Goal: Task Accomplishment & Management: Manage account settings

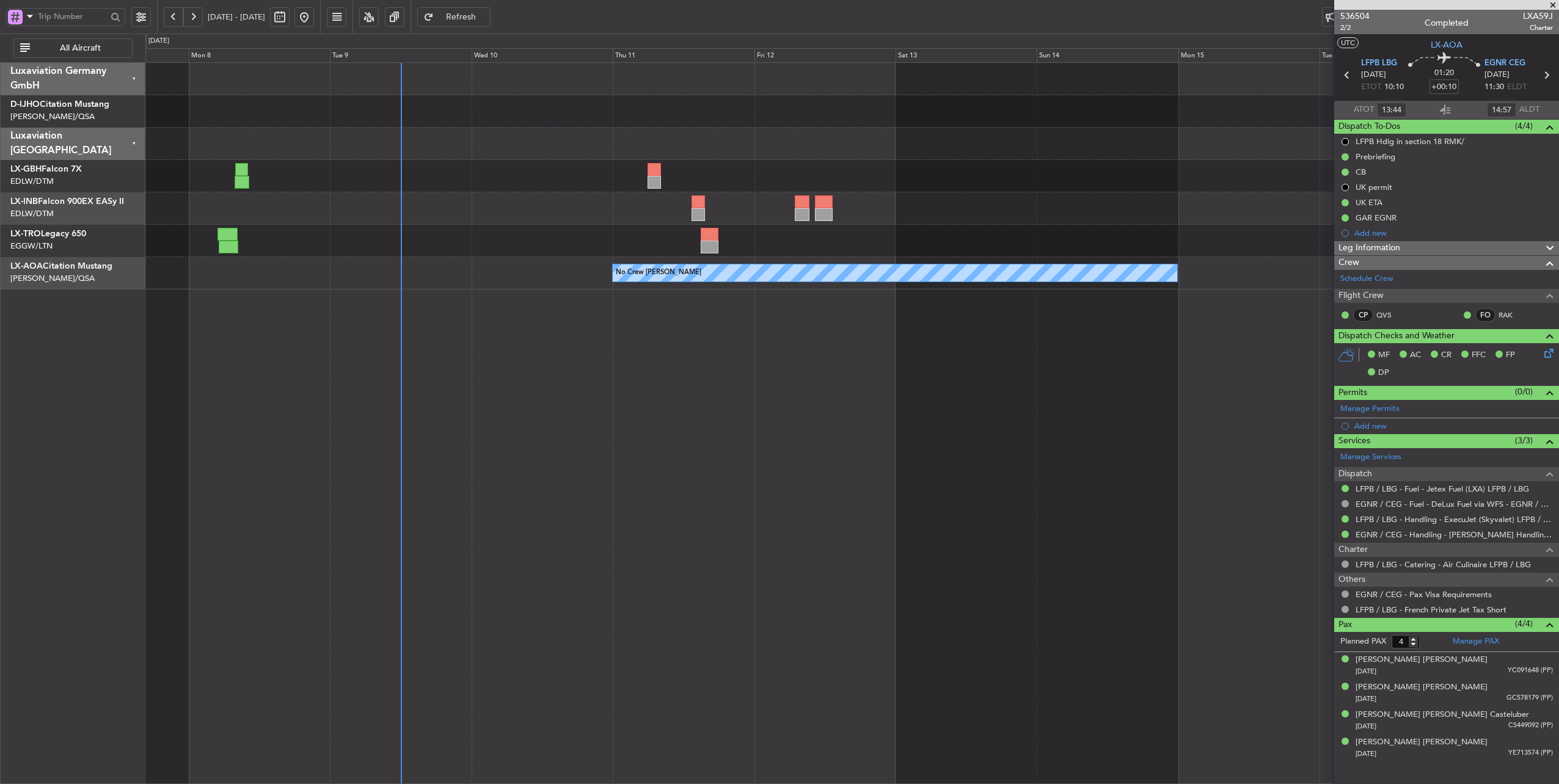
click at [561, 171] on div "Planned Maint [GEOGRAPHIC_DATA] ([GEOGRAPHIC_DATA]) Planned Maint Nurnberg Plan…" at bounding box center [852, 177] width 1414 height 32
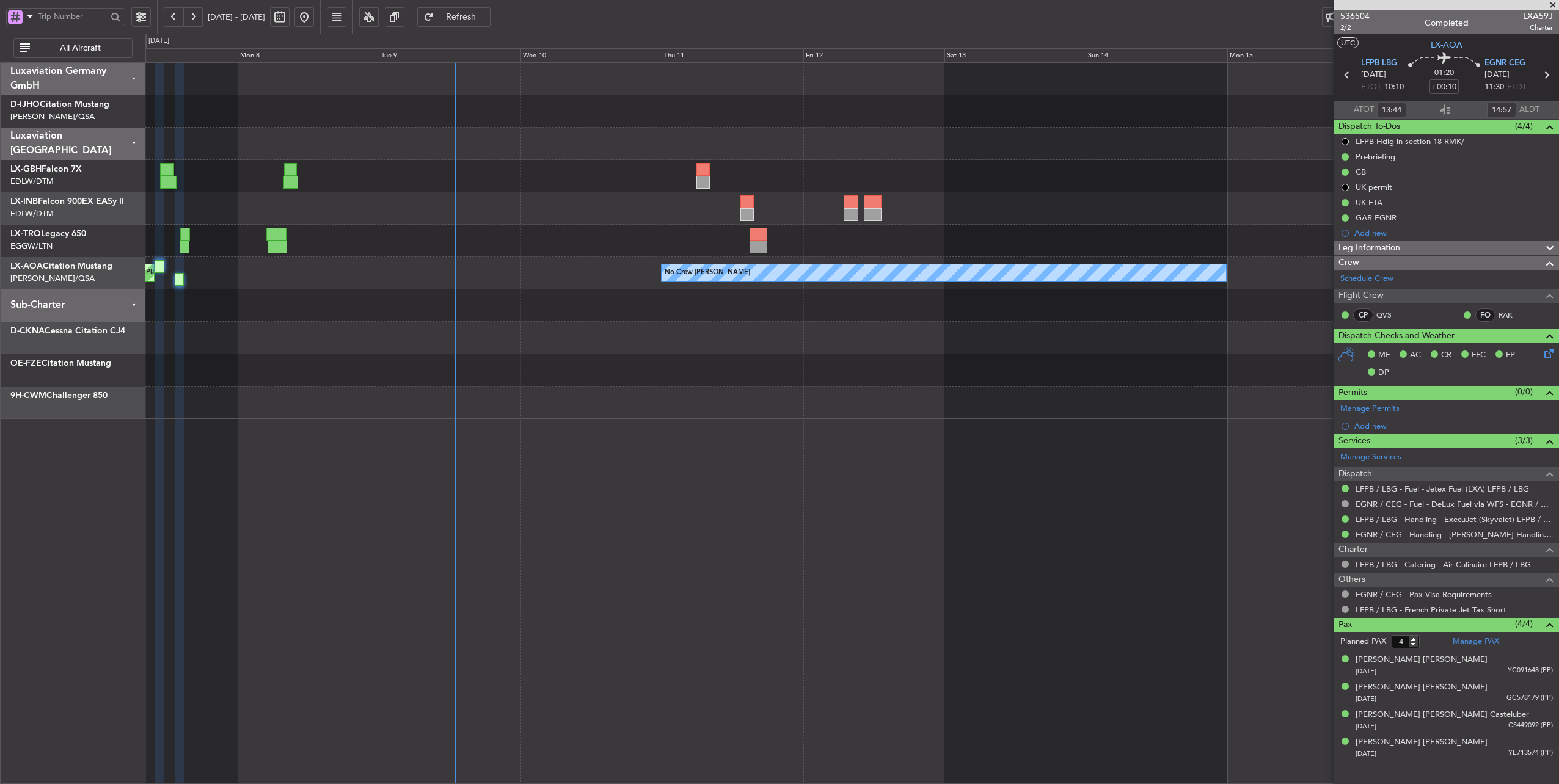
click at [638, 312] on div at bounding box center [852, 306] width 1414 height 32
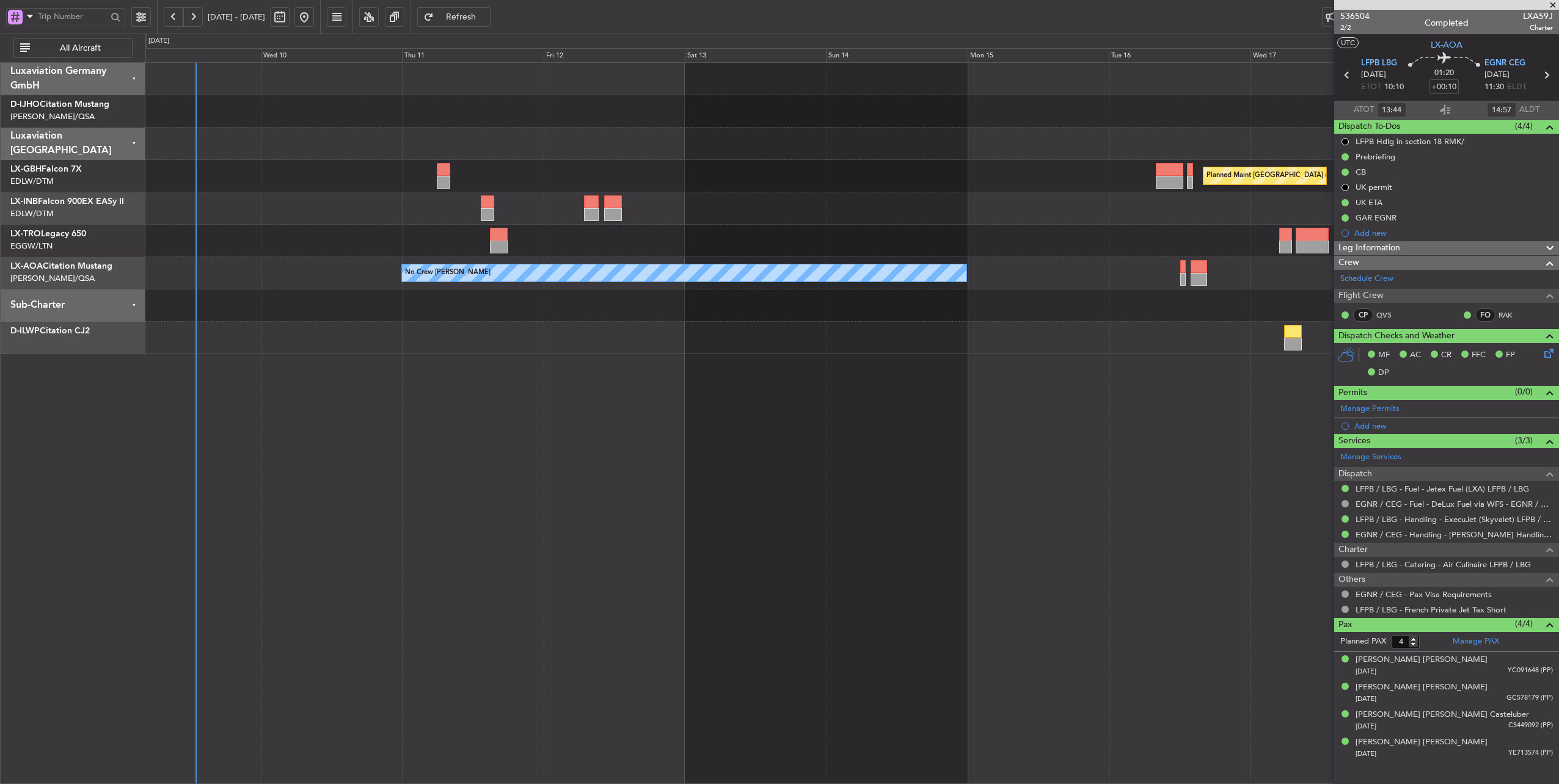
click at [304, 210] on div at bounding box center [852, 209] width 1414 height 32
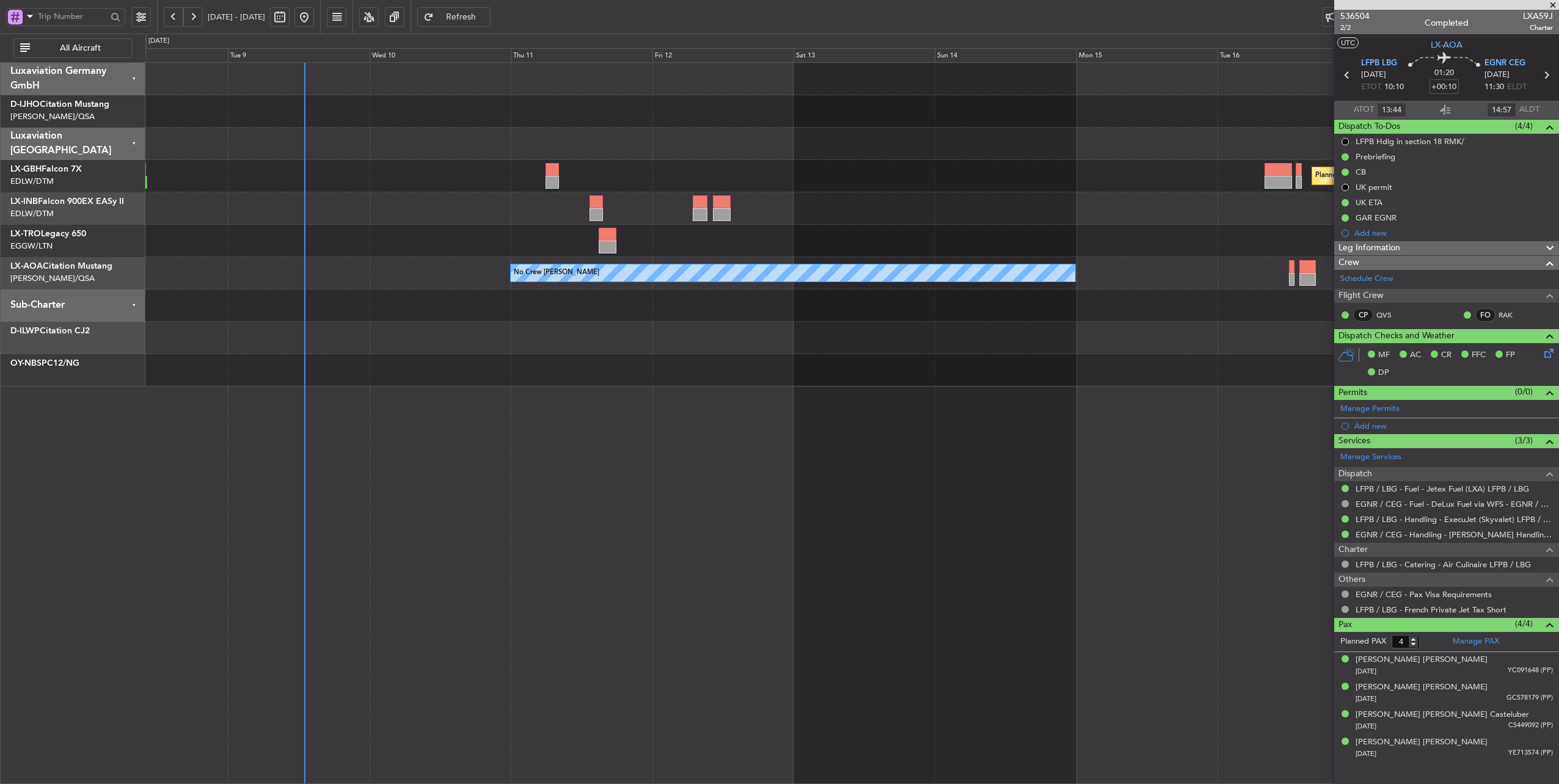
click at [435, 163] on div "Planned Maint Paris (Le Bourget) Planned Maint Nurnberg Planned Maint Dubai (Du…" at bounding box center [852, 177] width 1414 height 32
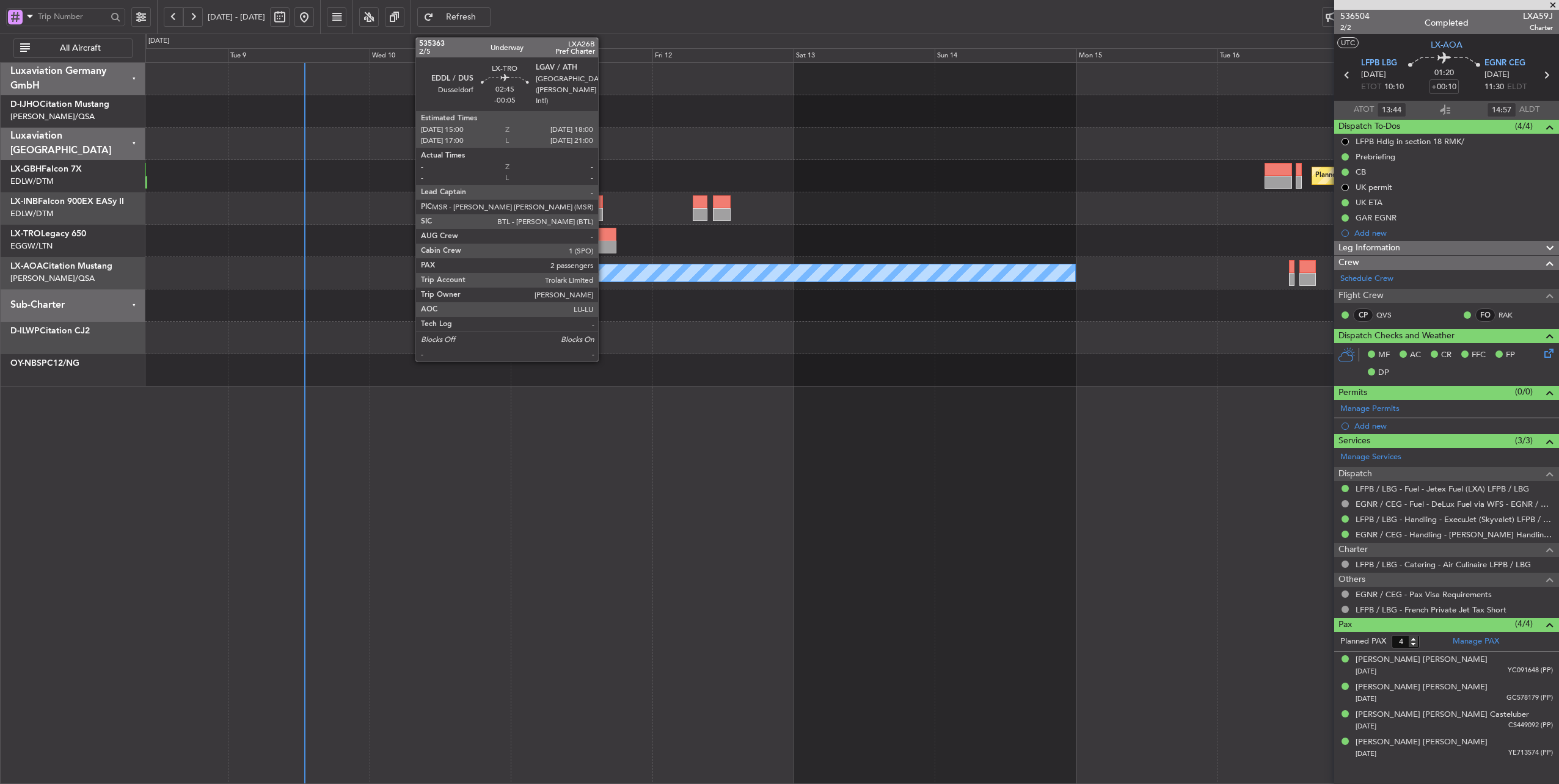
click at [604, 233] on div at bounding box center [608, 234] width 18 height 13
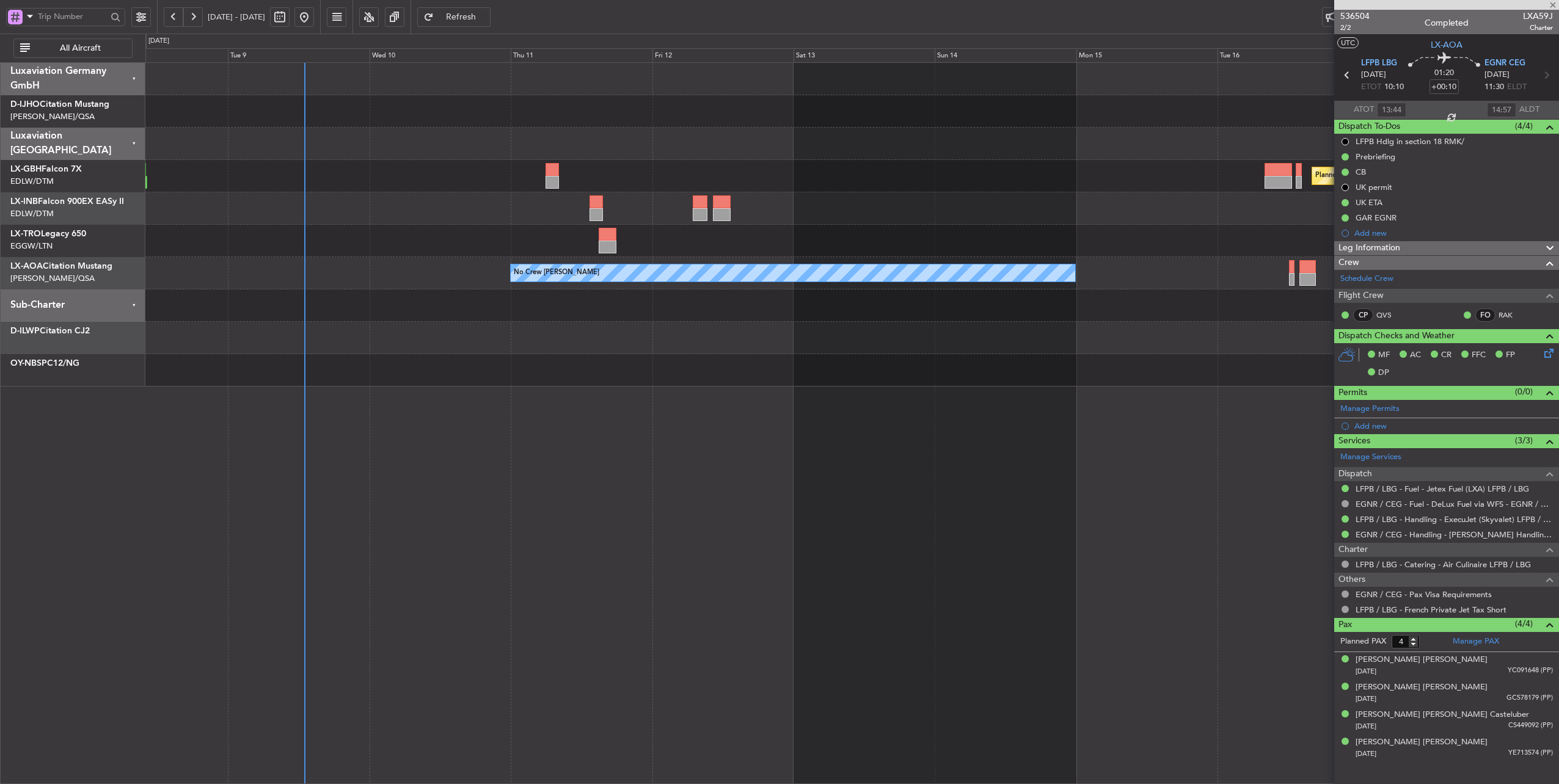
type input "-00:05"
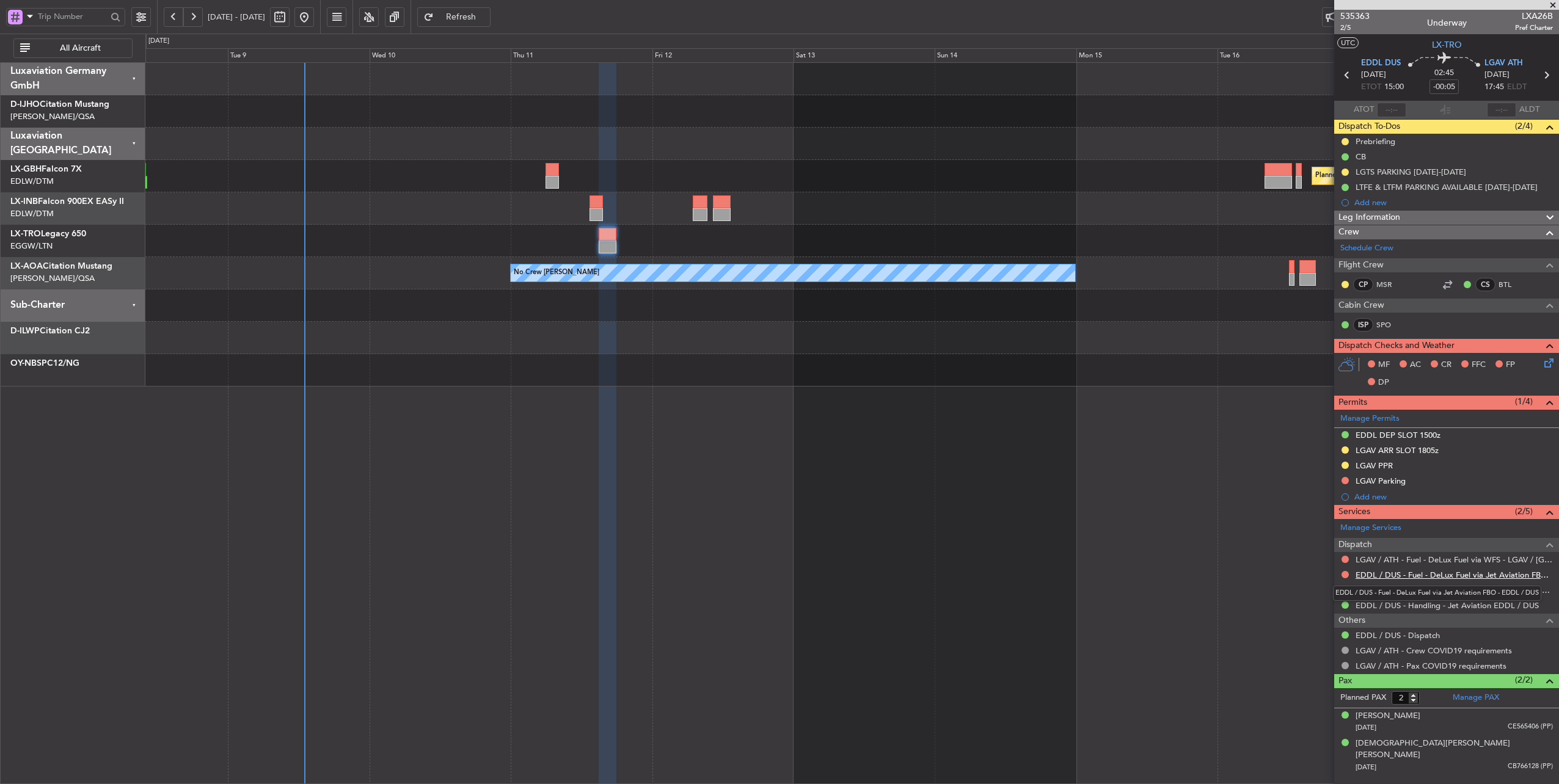
click at [1487, 573] on link "EDDL / DUS - Fuel - DeLux Fuel via Jet Aviation FBO - EDDL / DUS" at bounding box center [1454, 575] width 197 height 11
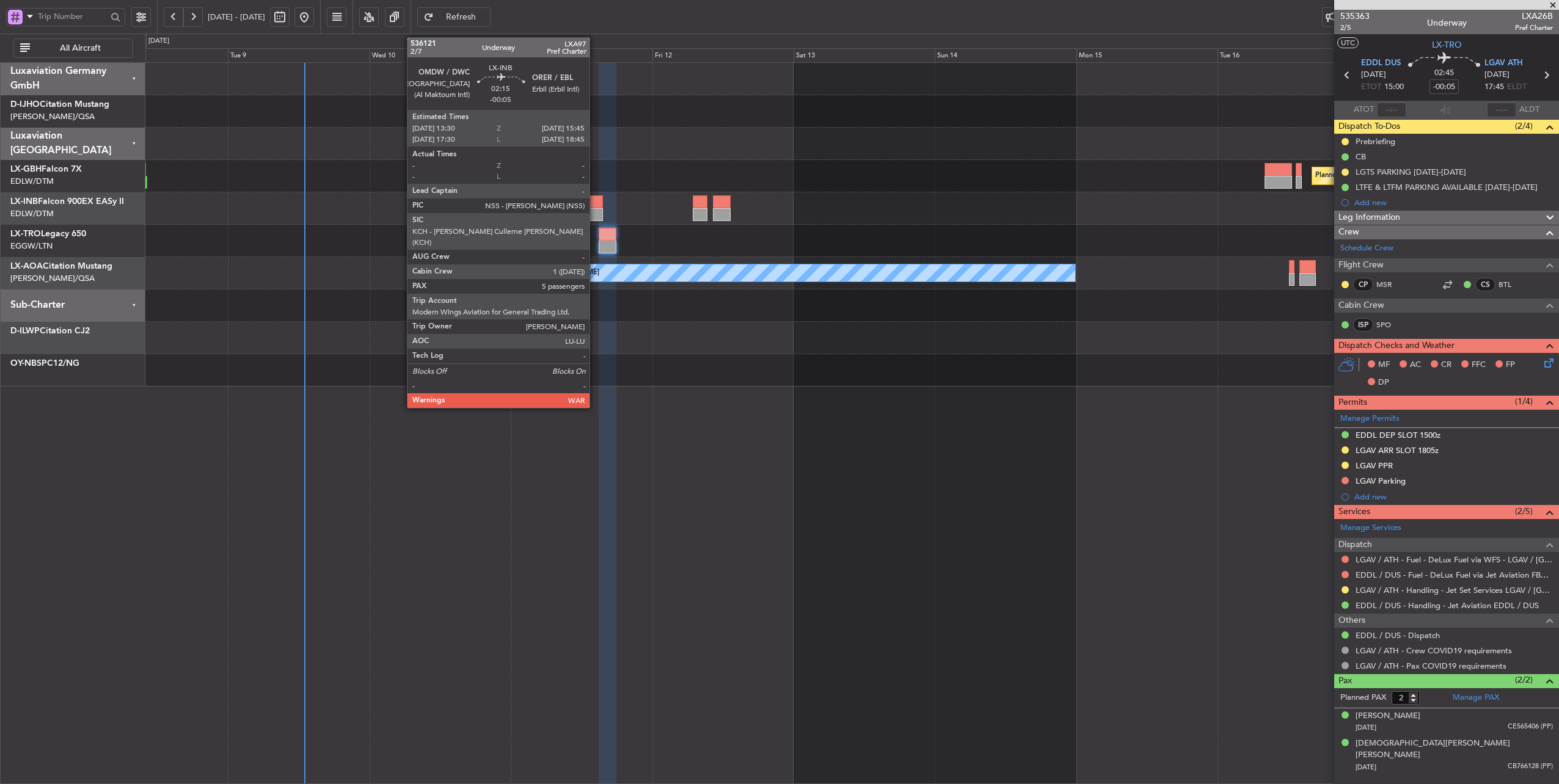
click at [596, 202] on div at bounding box center [596, 202] width 13 height 13
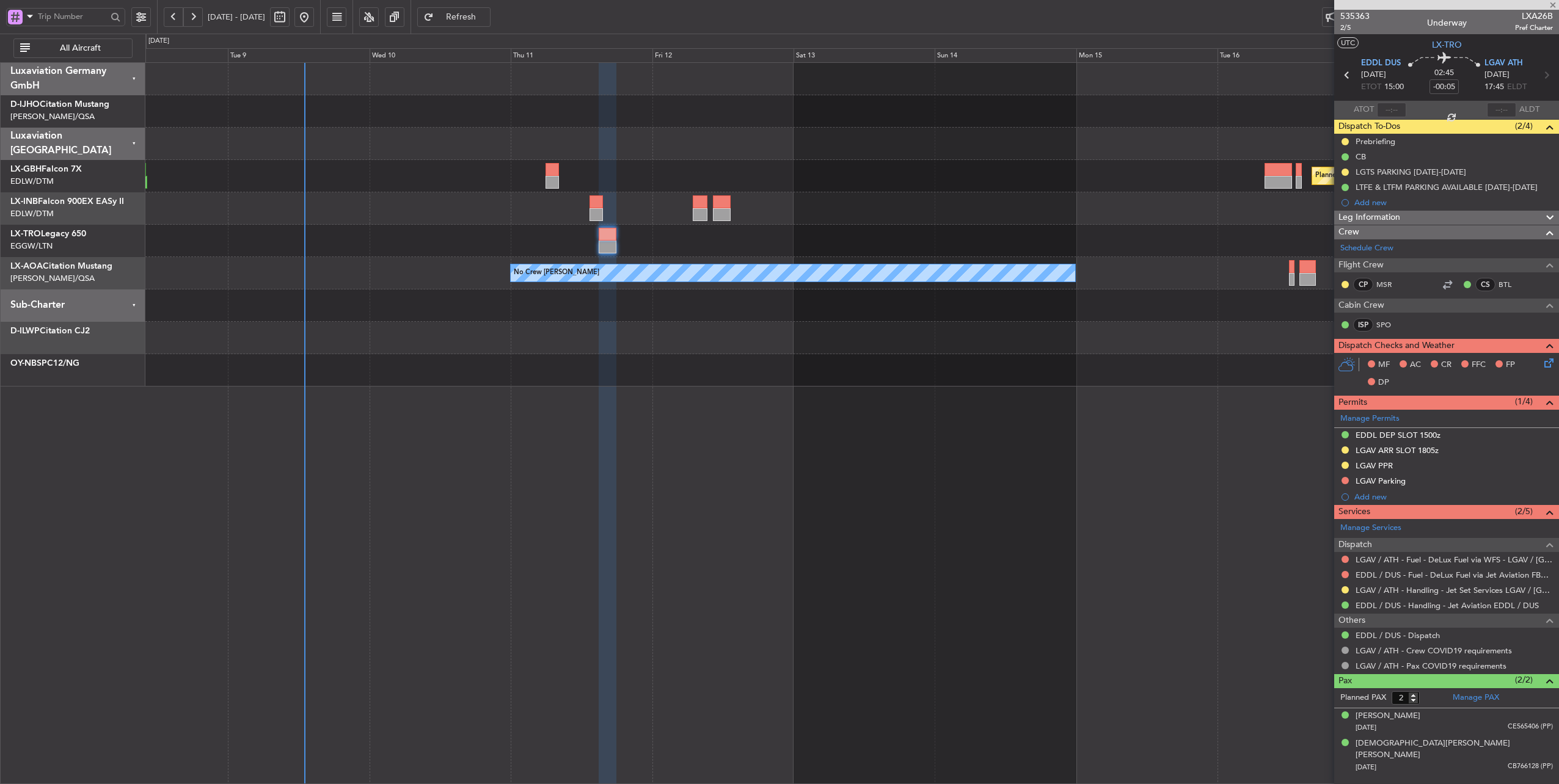
type input "5"
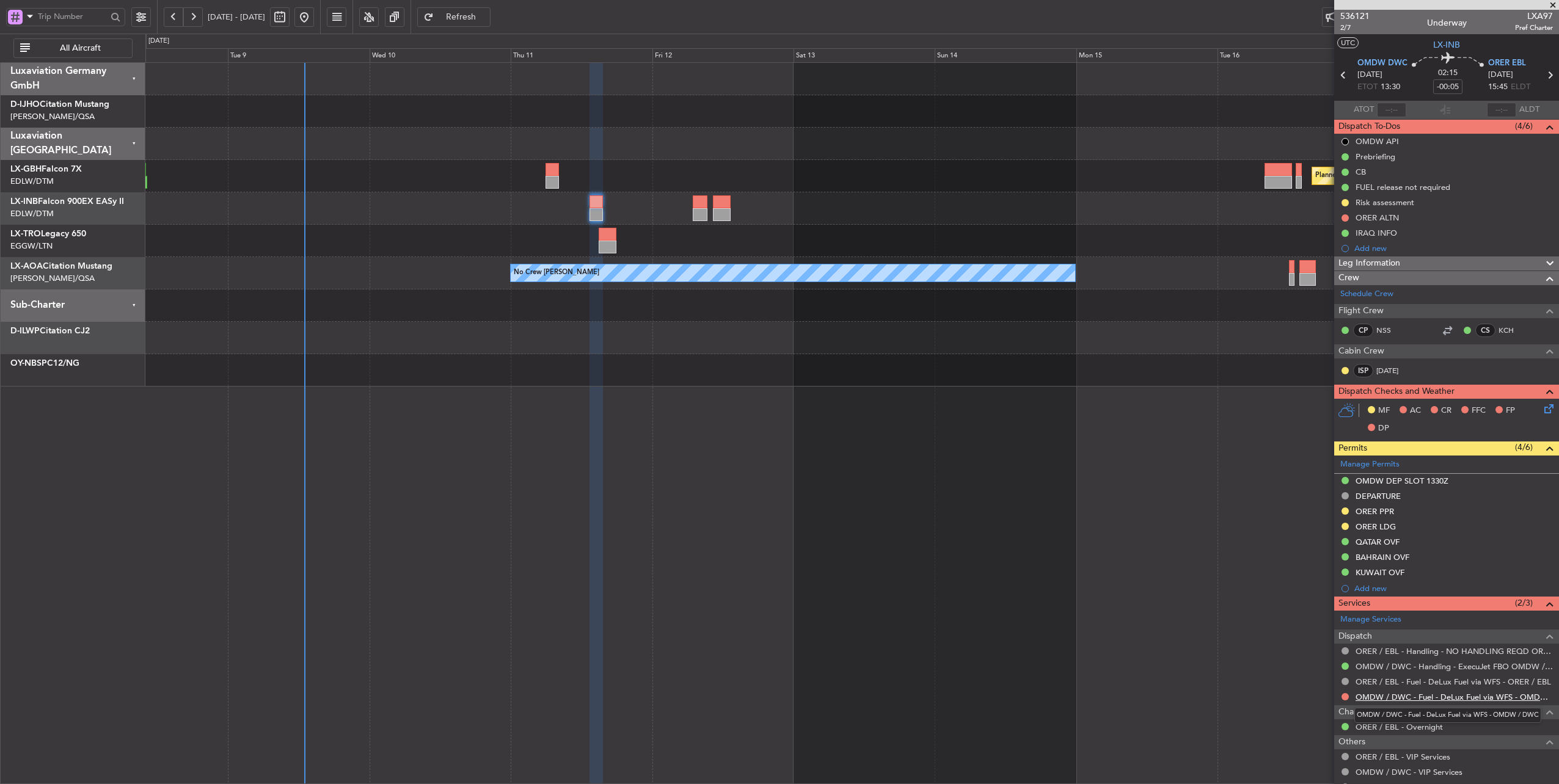
click at [1468, 695] on link "OMDW / DWC - Fuel - DeLux Fuel via WFS - OMDW / DWC" at bounding box center [1454, 697] width 197 height 11
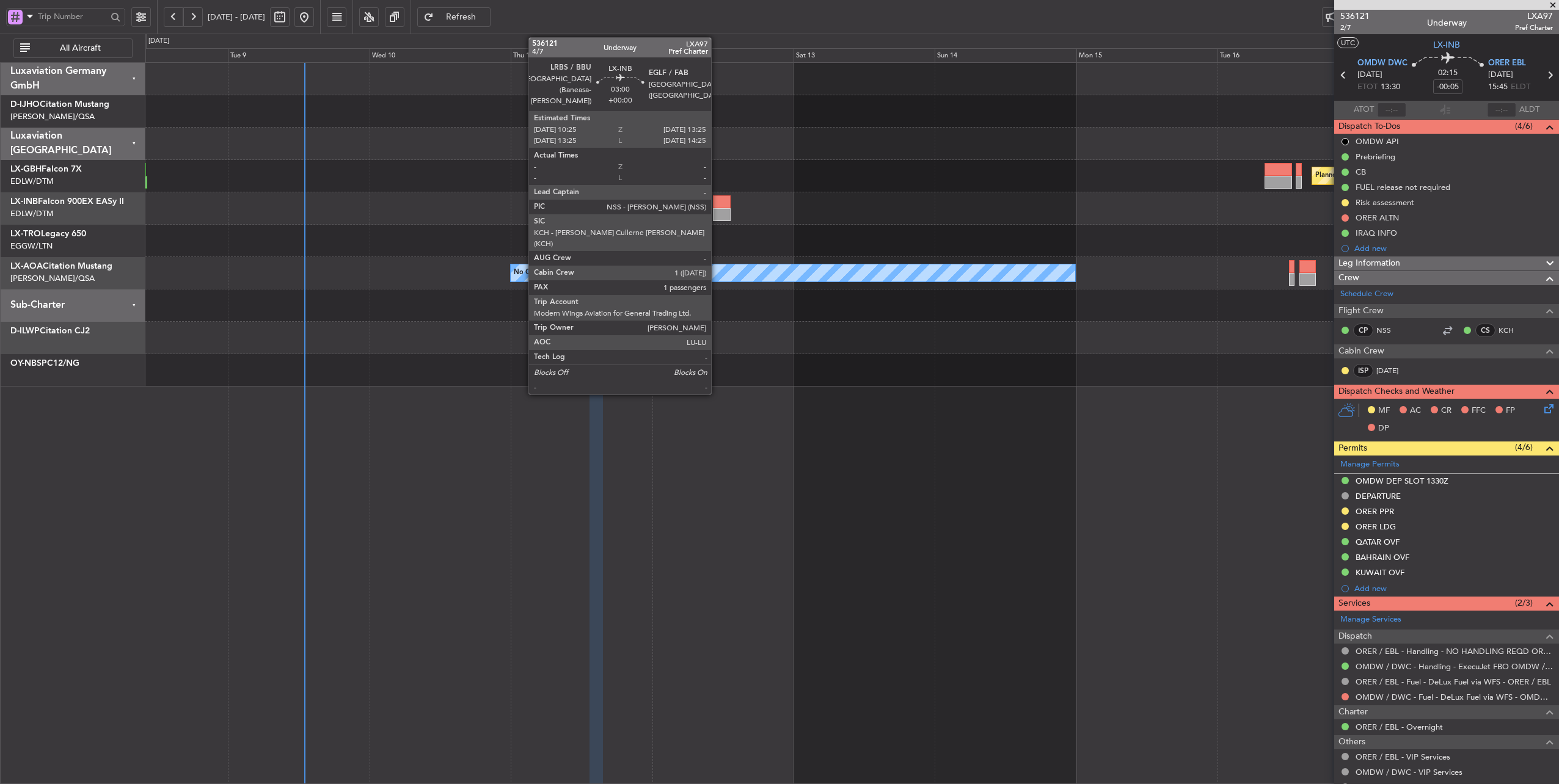
click at [717, 203] on div at bounding box center [722, 202] width 18 height 13
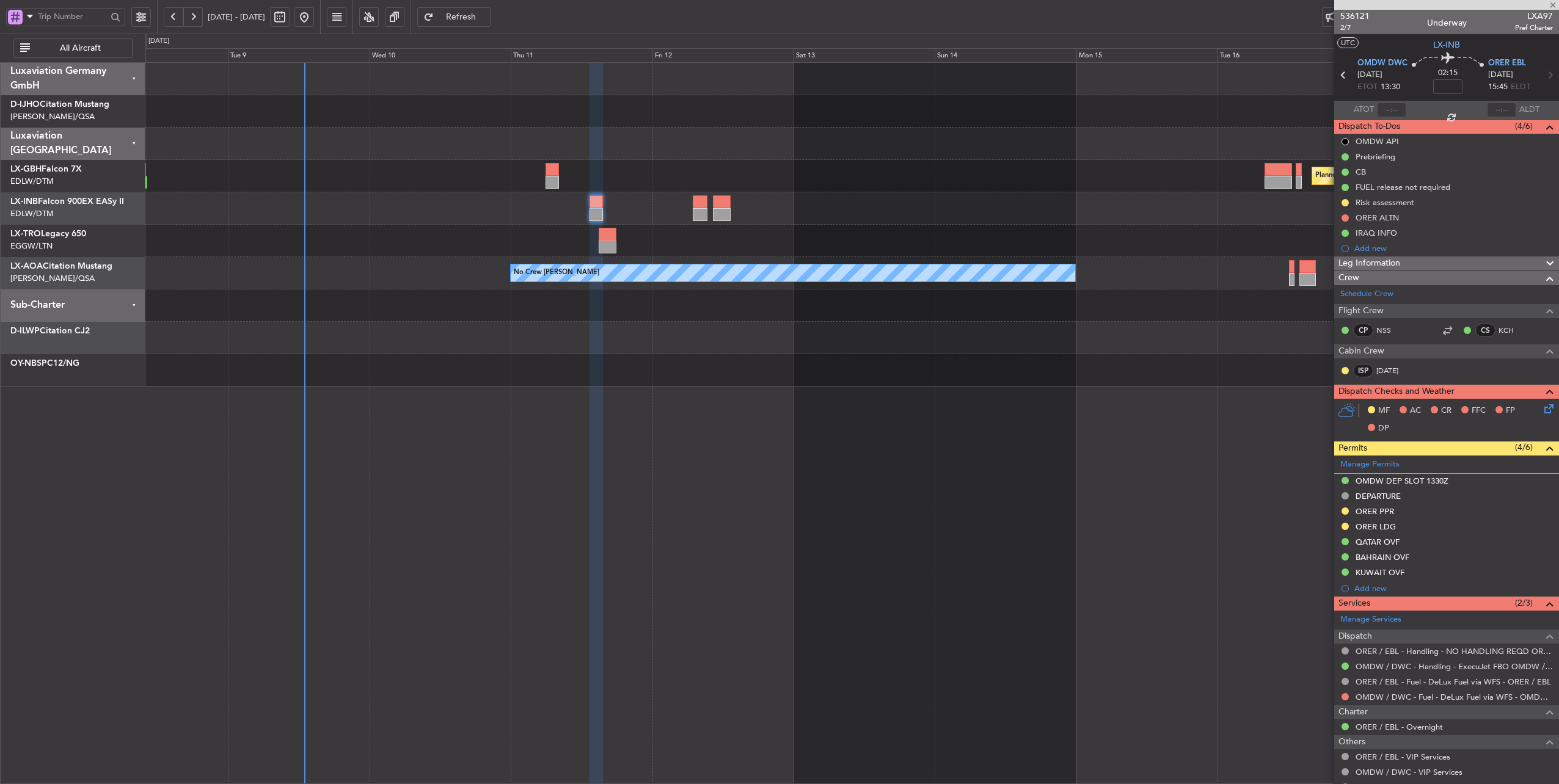
type input "1"
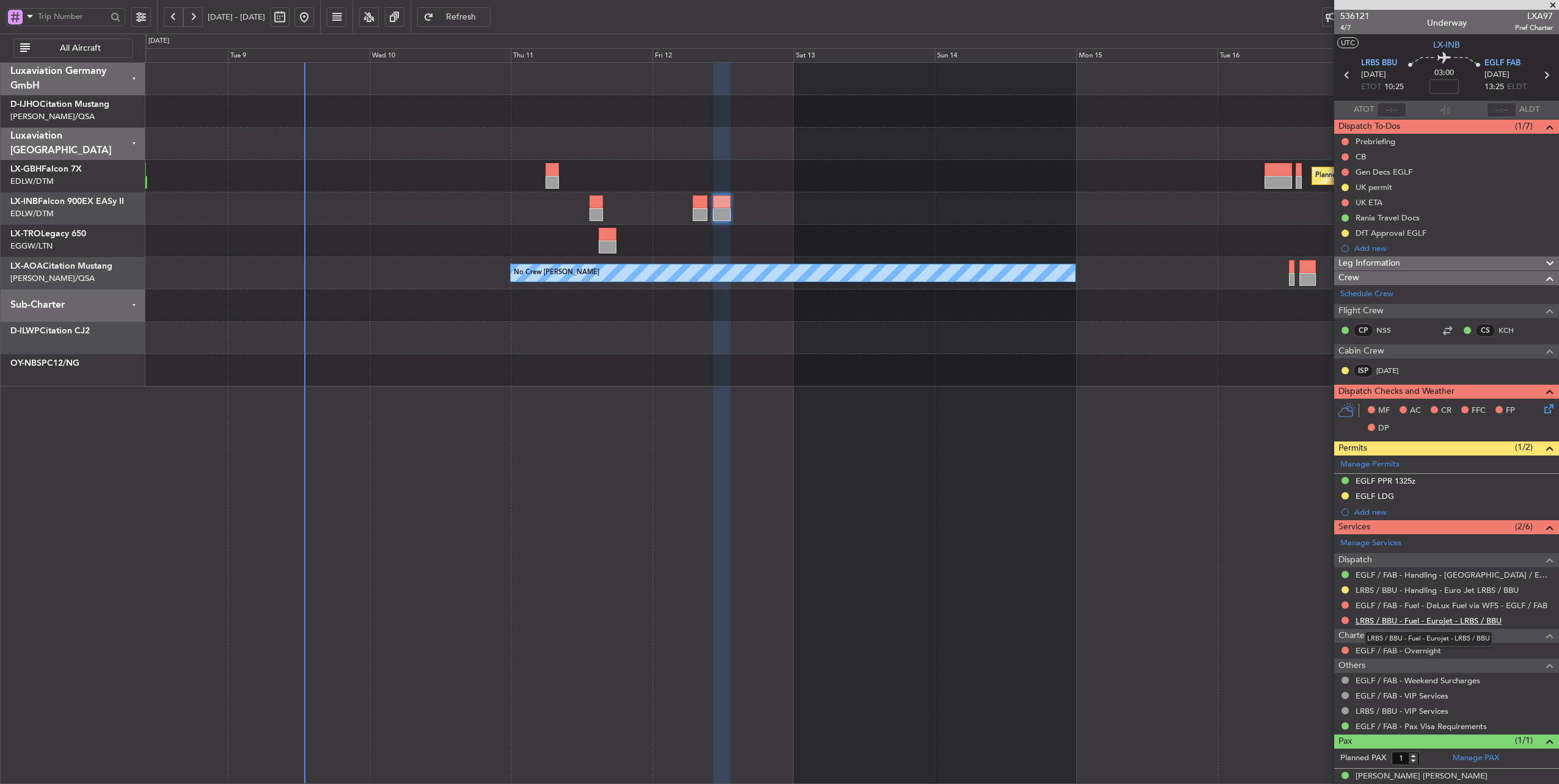
click at [1404, 622] on link "LRBS / BBU - Fuel - Eurojet - LRBS / BBU" at bounding box center [1428, 621] width 146 height 11
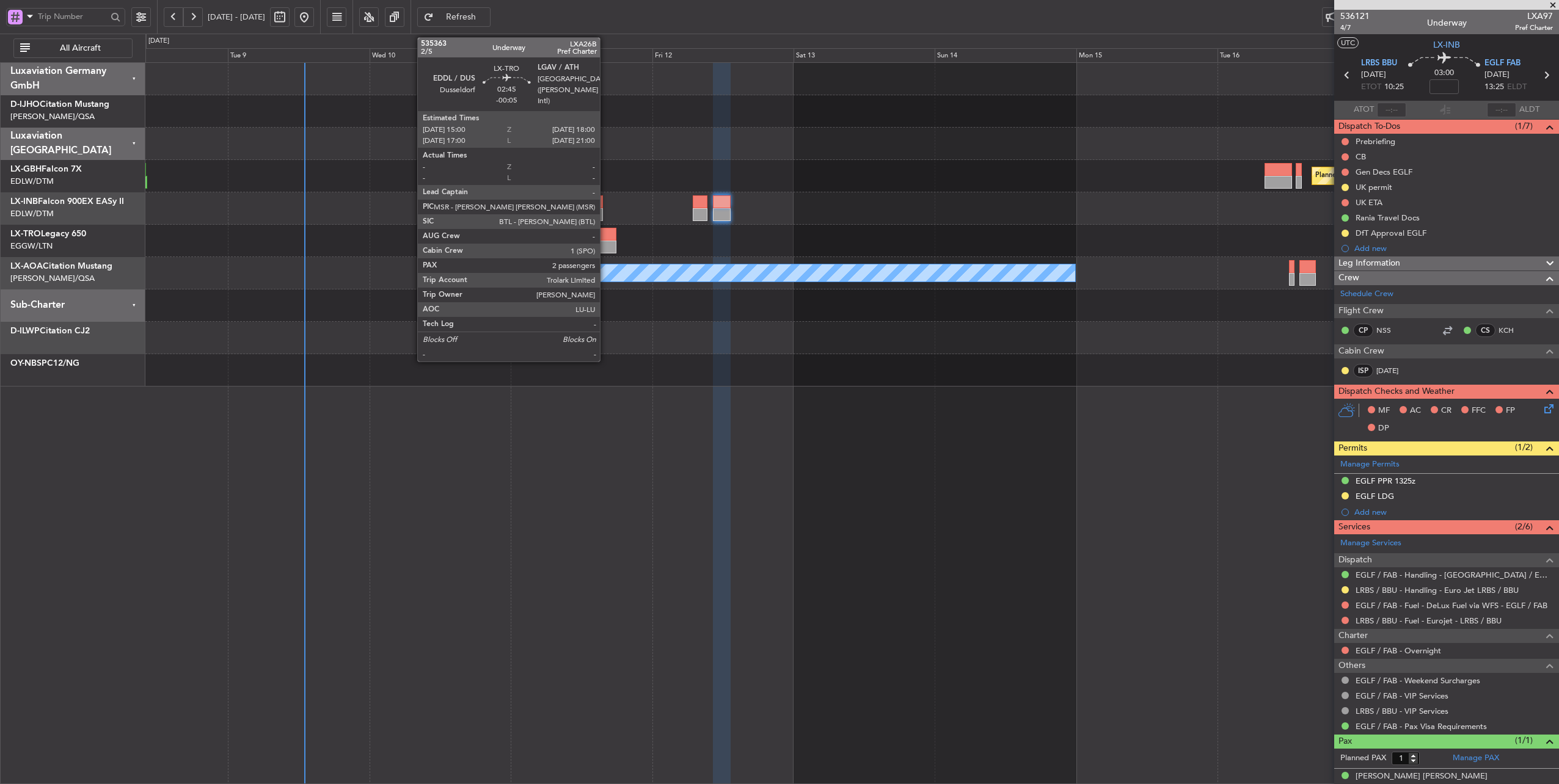
click at [606, 233] on div at bounding box center [608, 234] width 18 height 13
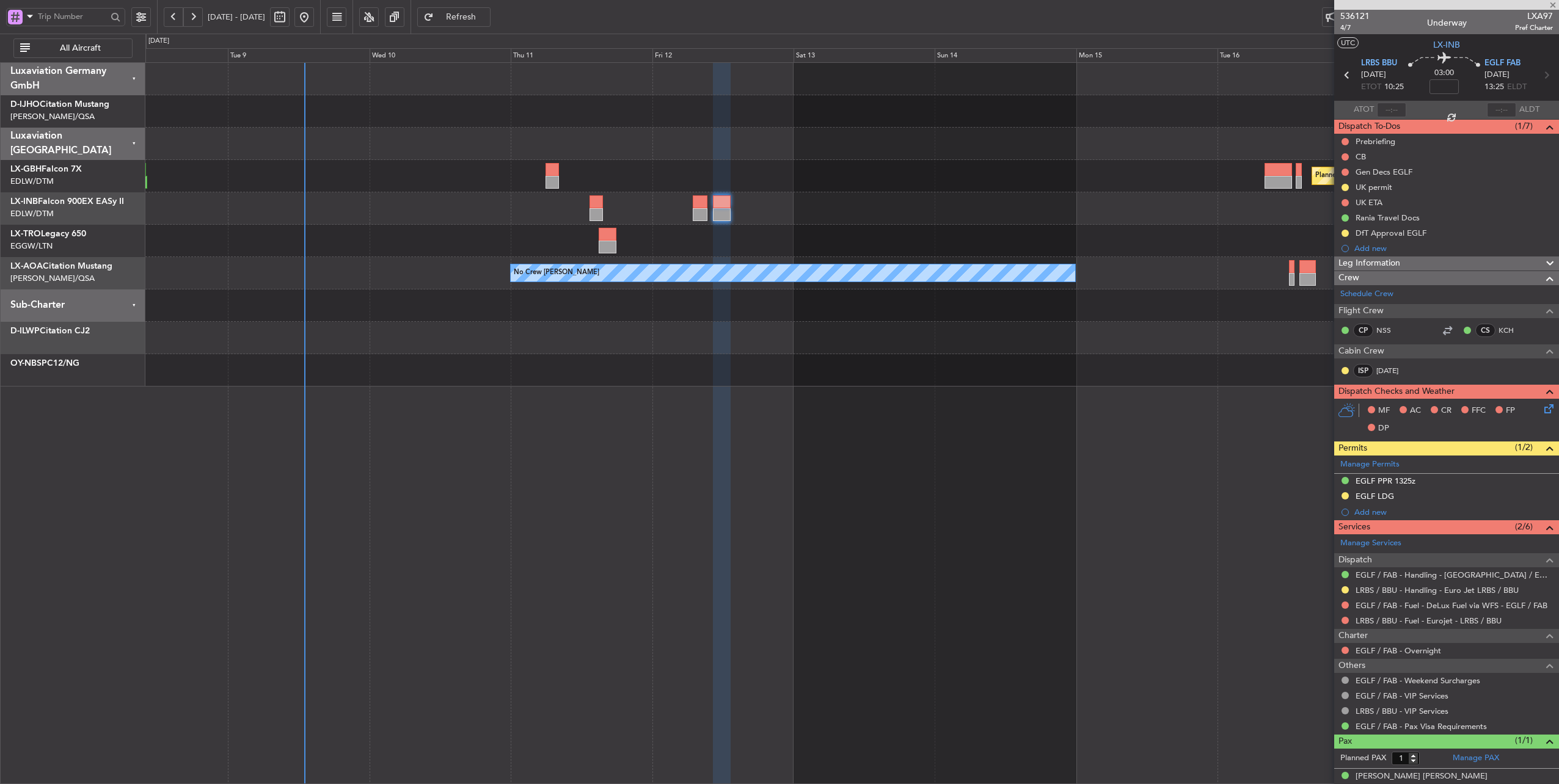
type input "-00:05"
type input "2"
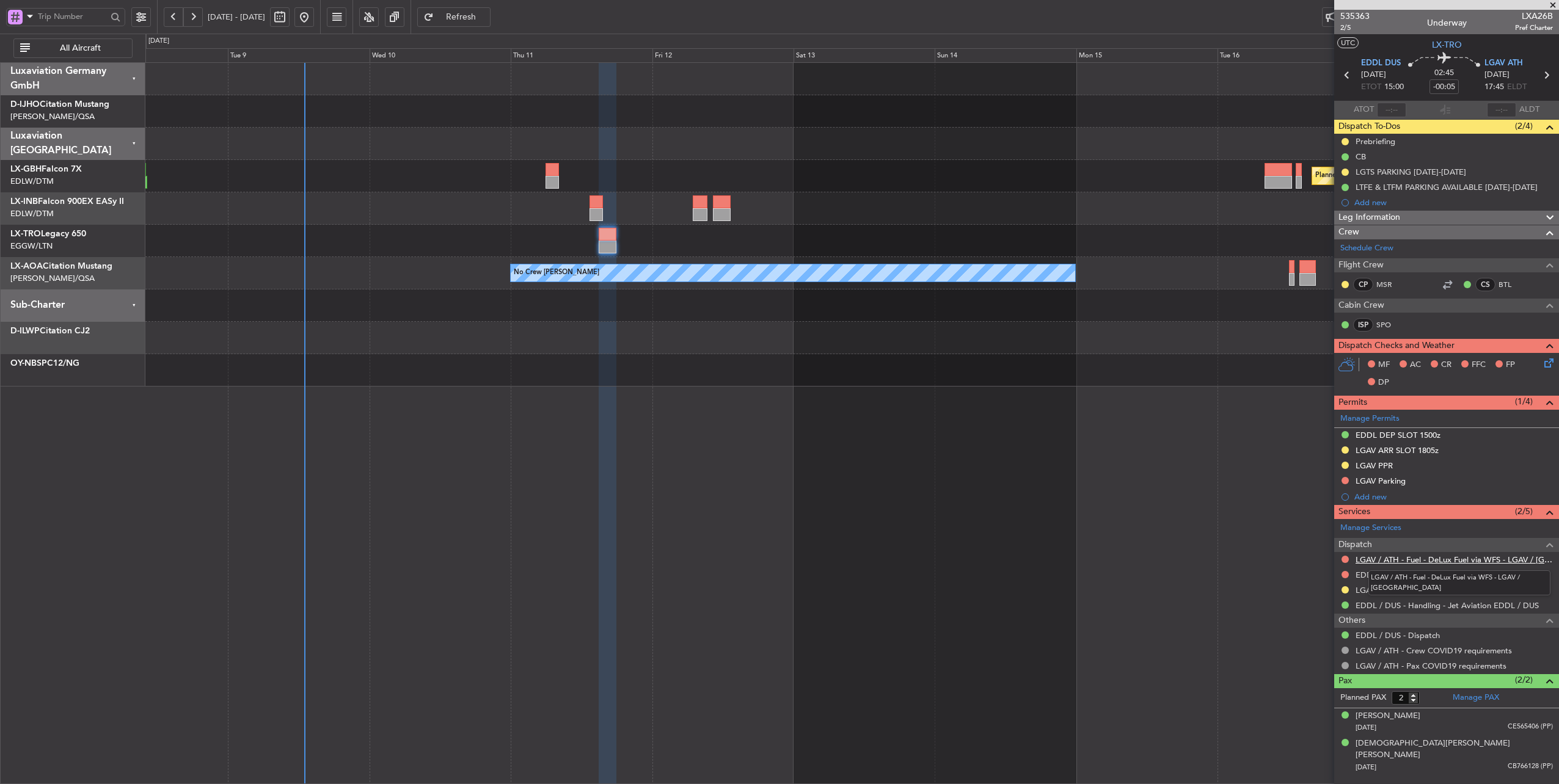
click at [1474, 558] on link "LGAV / ATH - Fuel - DeLux Fuel via WFS - LGAV / ATH" at bounding box center [1454, 560] width 197 height 11
